Goal: Task Accomplishment & Management: Complete application form

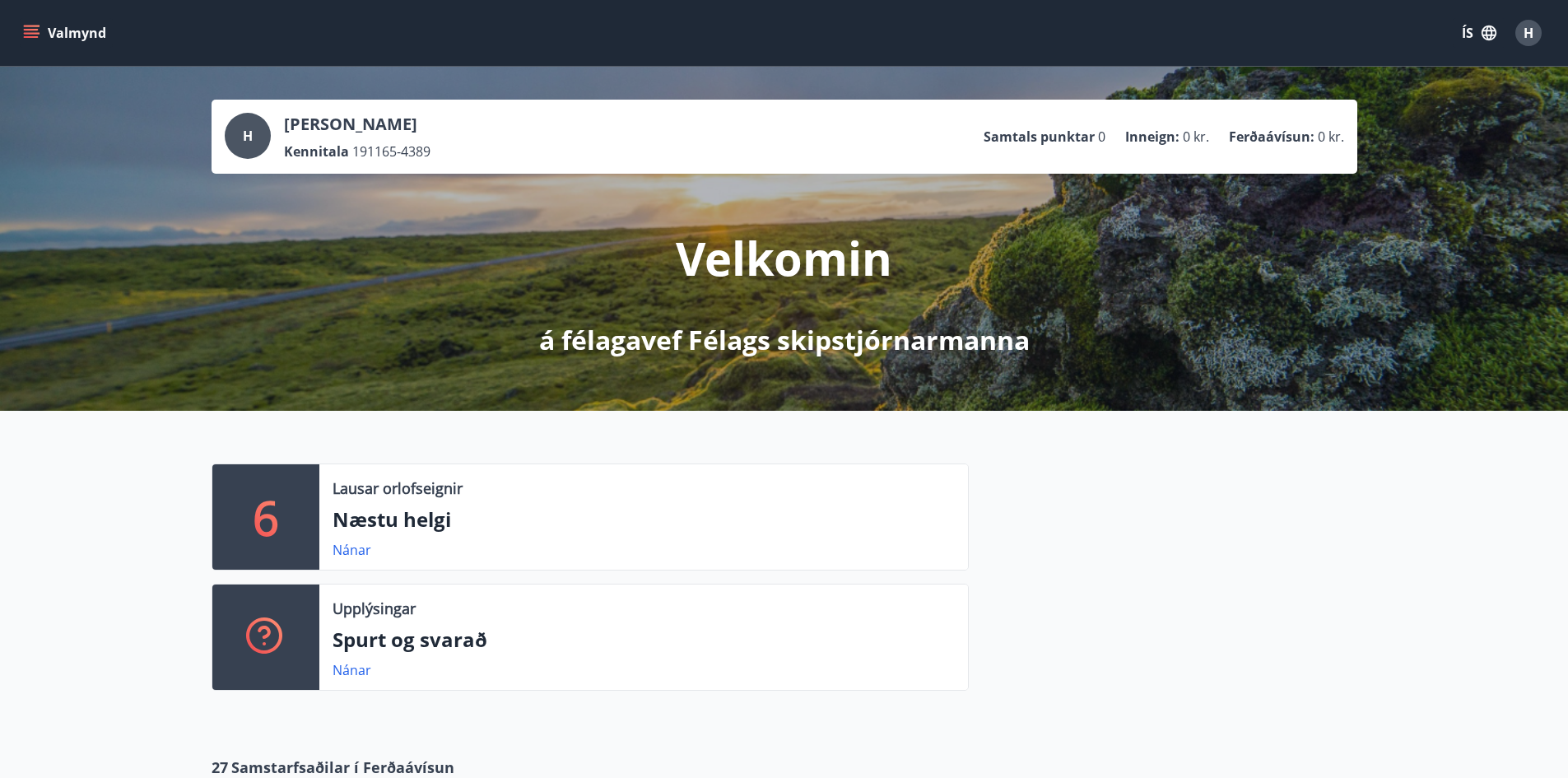
click at [37, 33] on icon "menu" at bounding box center [33, 33] width 18 height 2
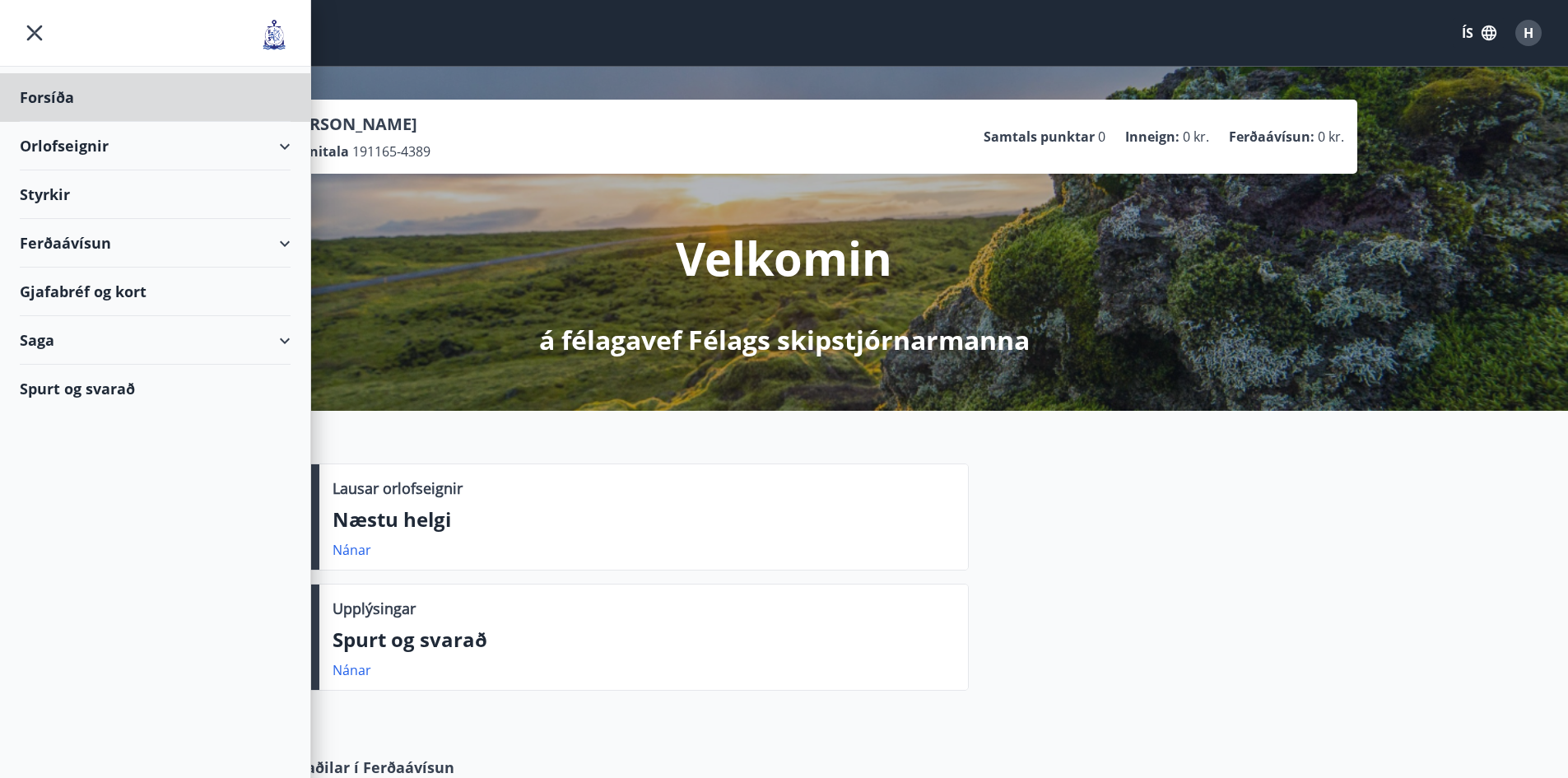
click at [48, 185] on div "Styrkir" at bounding box center [155, 194] width 271 height 49
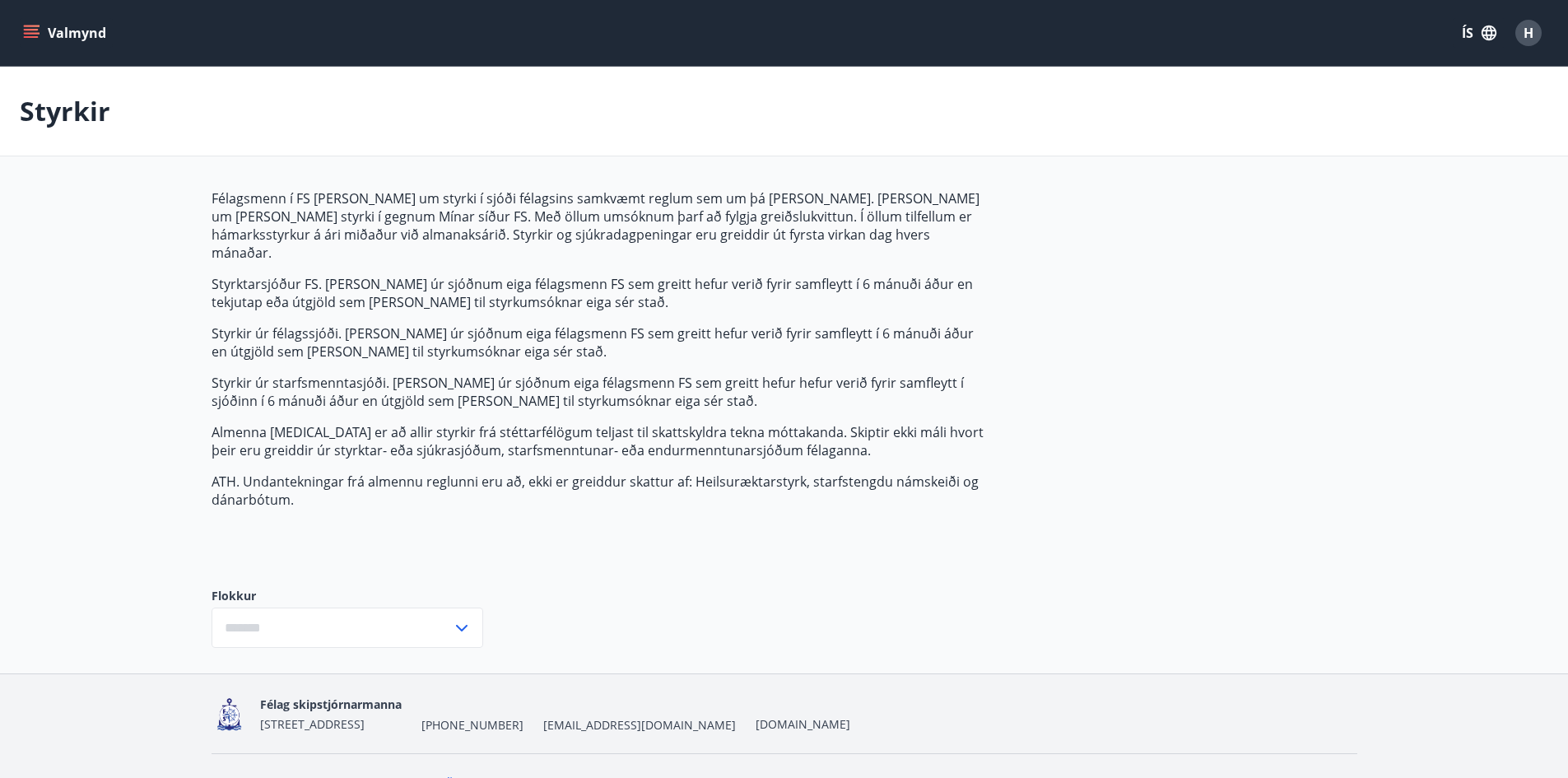
type input "***"
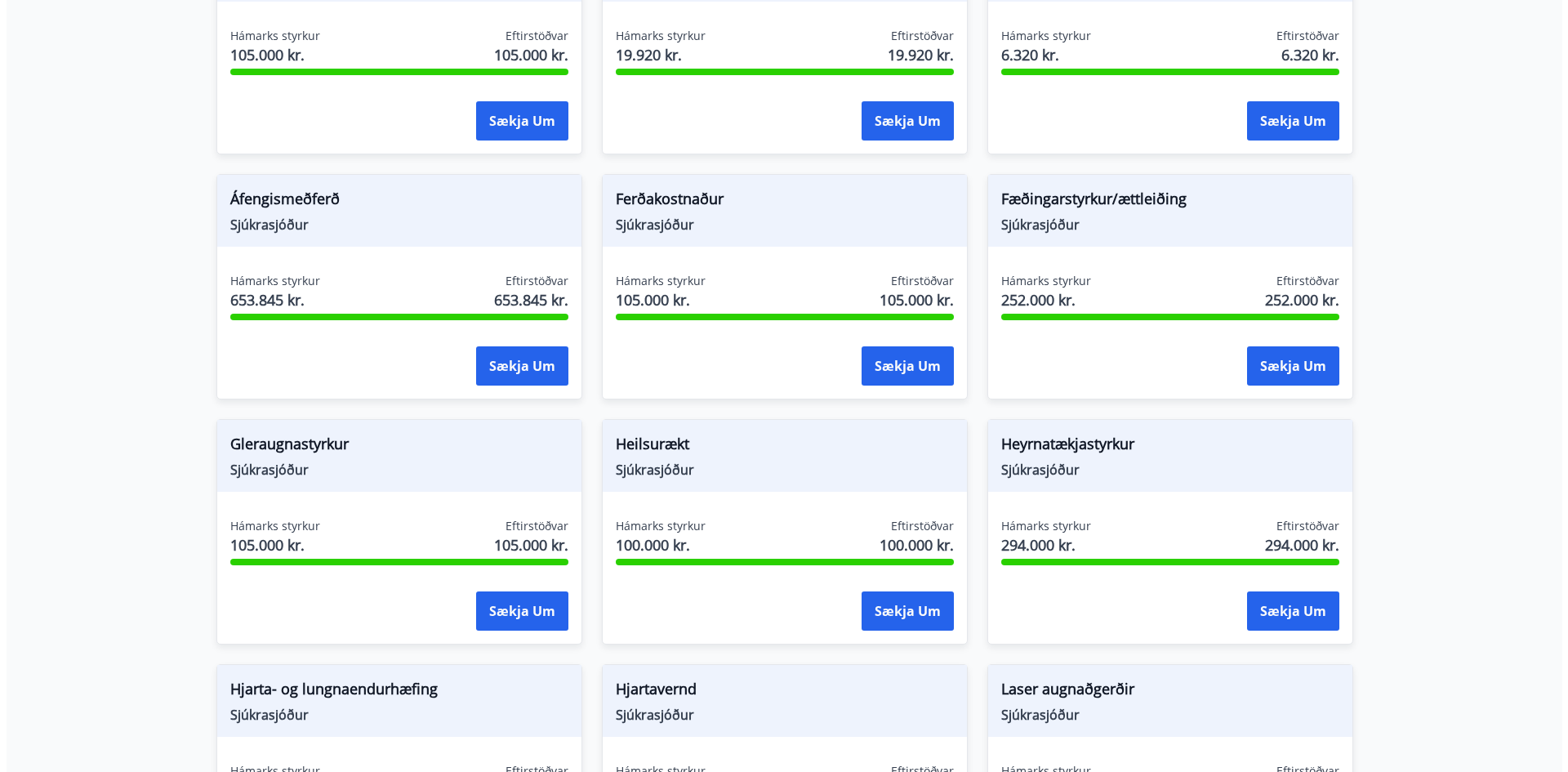
scroll to position [741, 0]
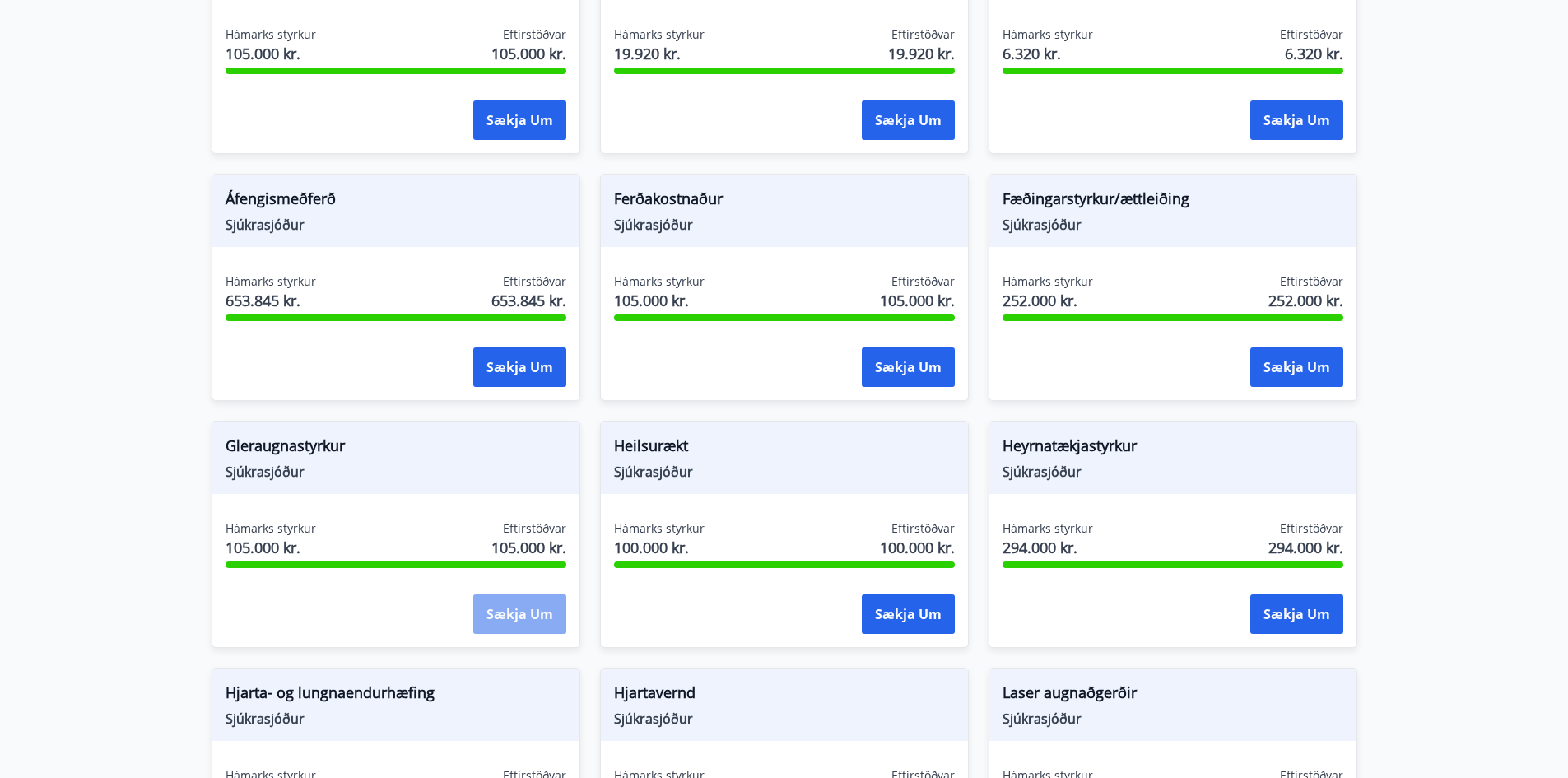
click at [512, 601] on button "Sækja um" at bounding box center [519, 614] width 93 height 39
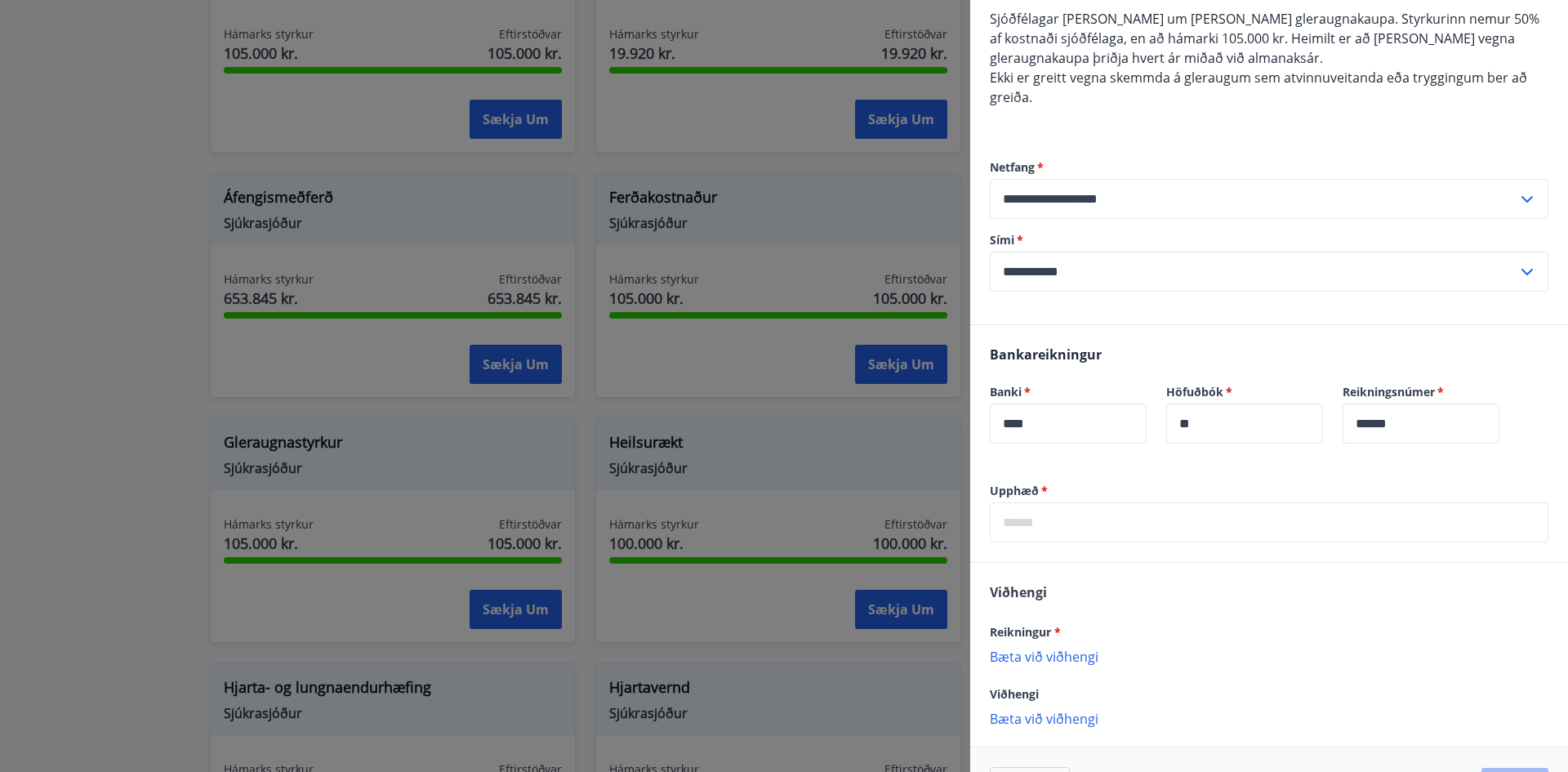
scroll to position [196, 0]
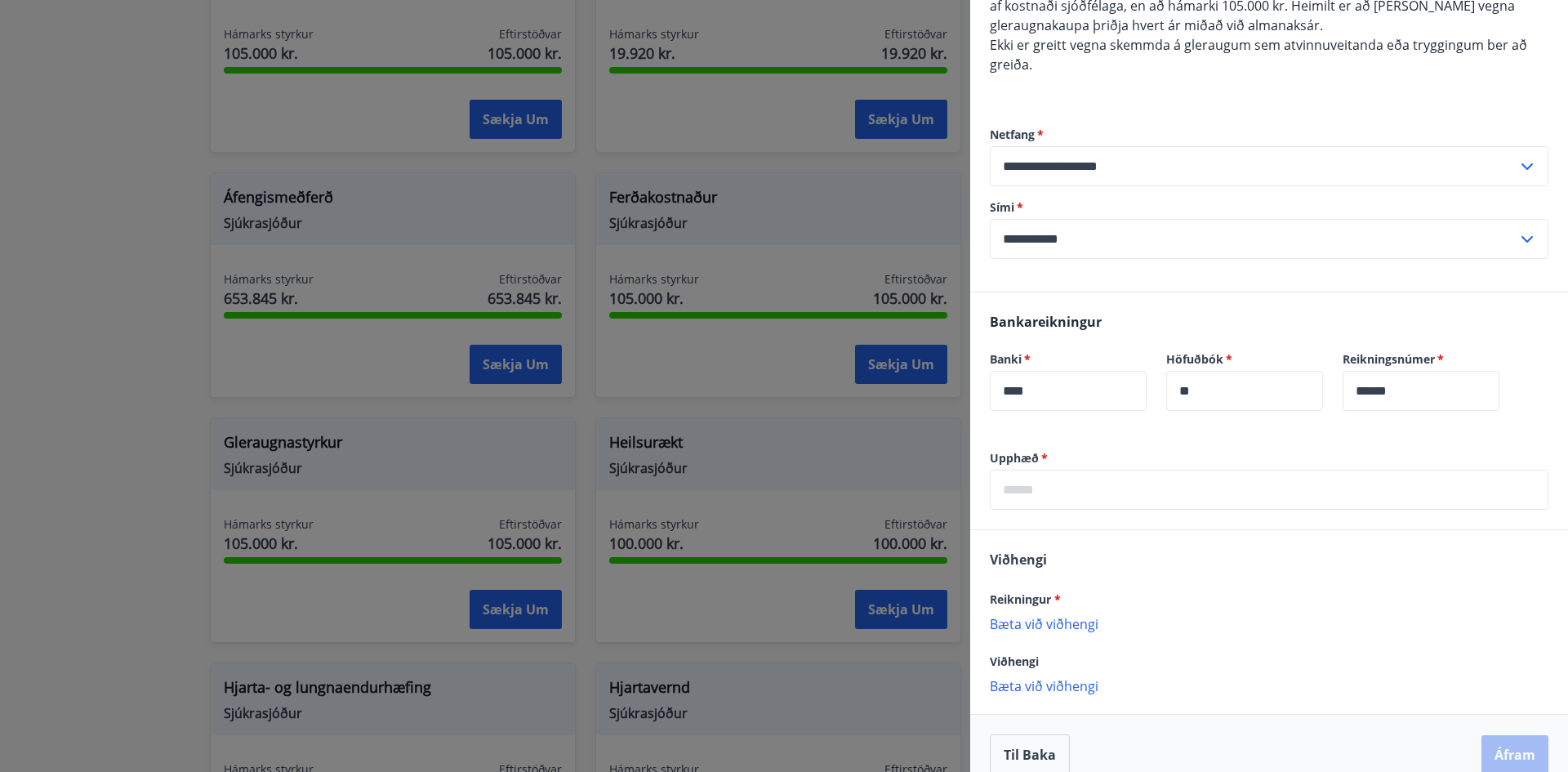
click at [1073, 626] on p "Bæta við viðhengi" at bounding box center [1268, 622] width 558 height 16
click at [1082, 497] on input "text" at bounding box center [1268, 489] width 558 height 40
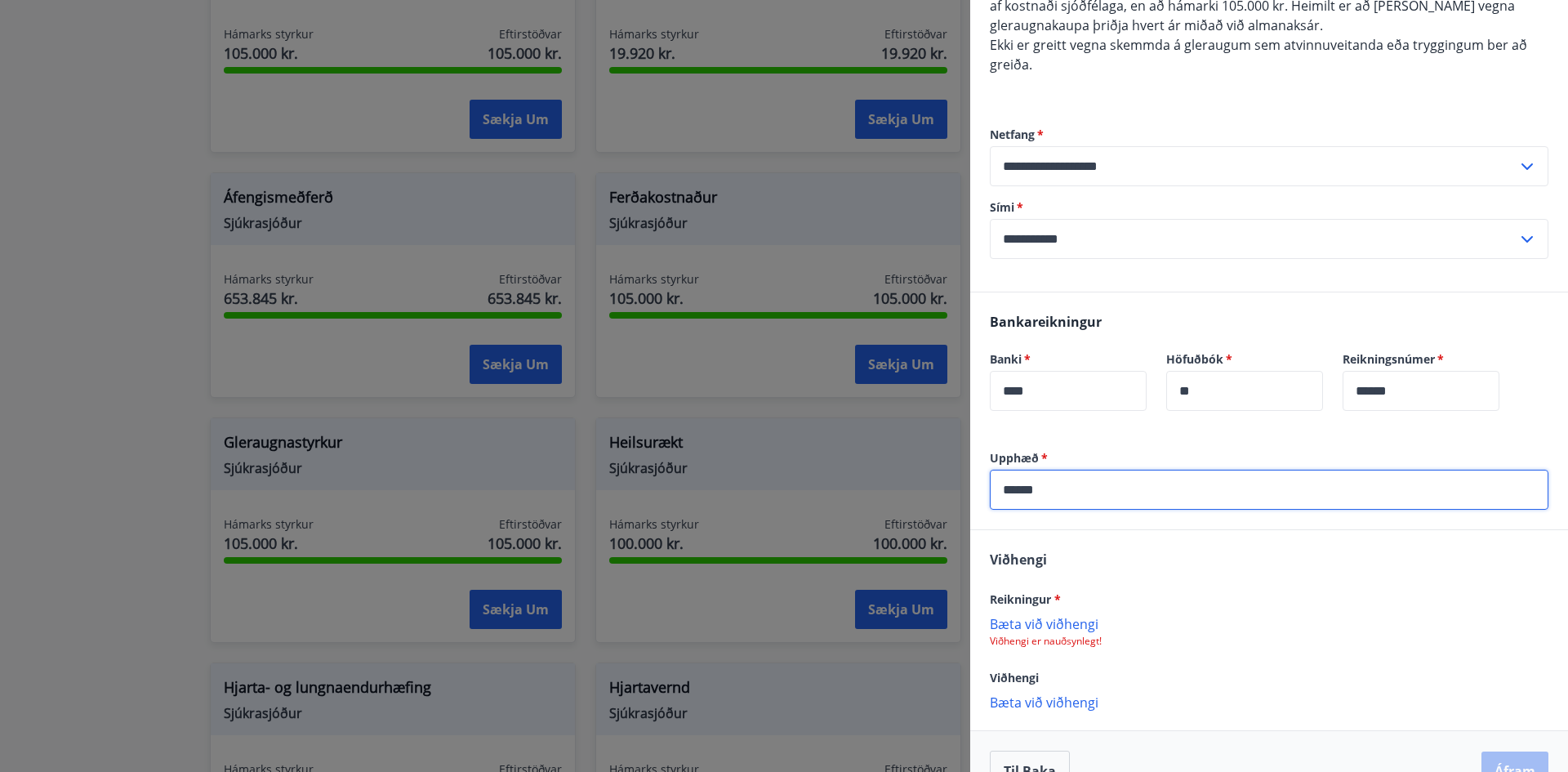
type input "******"
click at [1050, 624] on p "Bæta við viðhengi" at bounding box center [1268, 622] width 558 height 16
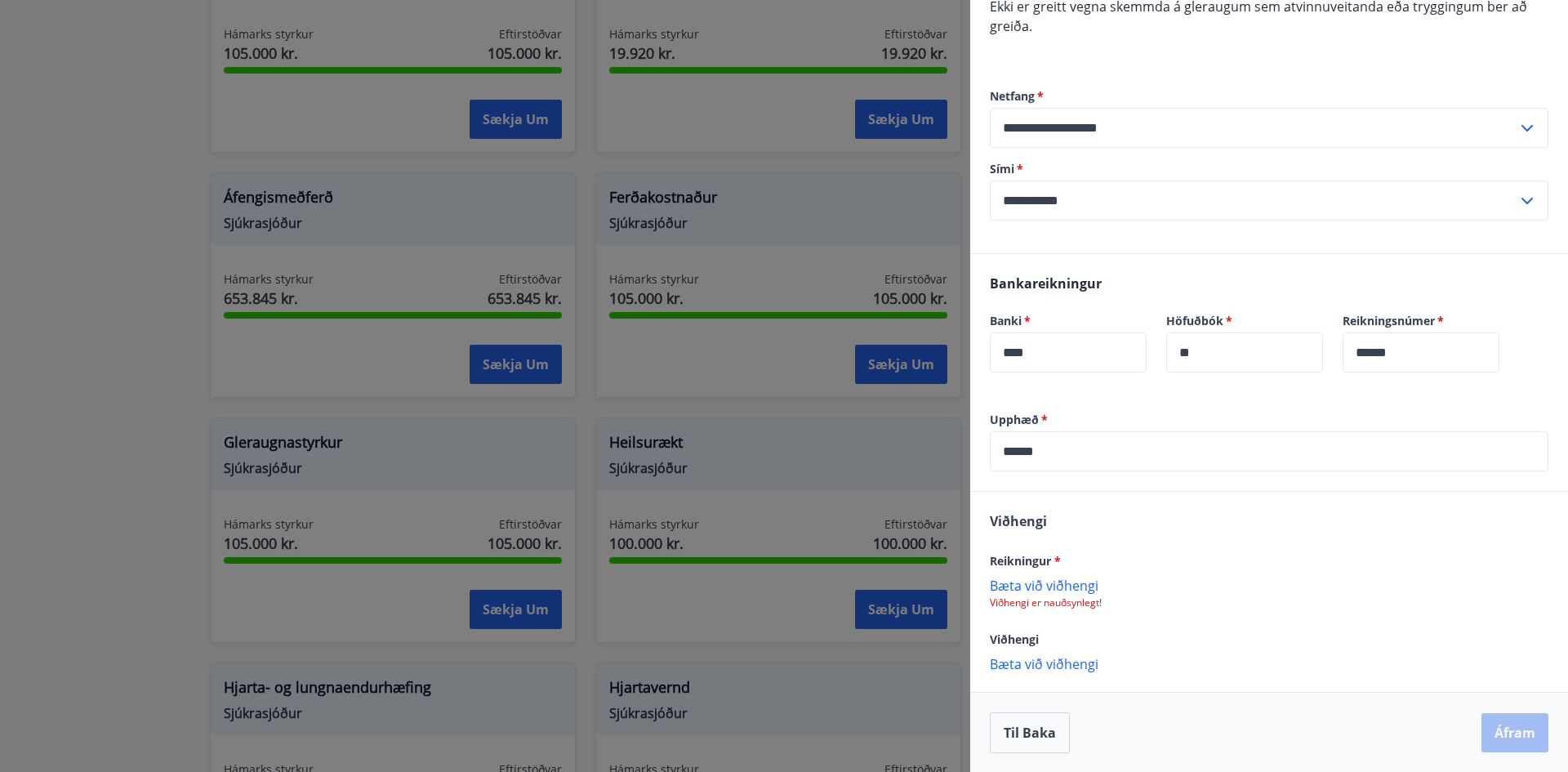
scroll to position [236, 0]
click at [1030, 656] on p "Bæta við viðhengi" at bounding box center [1268, 662] width 558 height 16
click at [1030, 588] on p "Bæta við viðhengi" at bounding box center [1268, 583] width 558 height 16
